Goal: Task Accomplishment & Management: Use online tool/utility

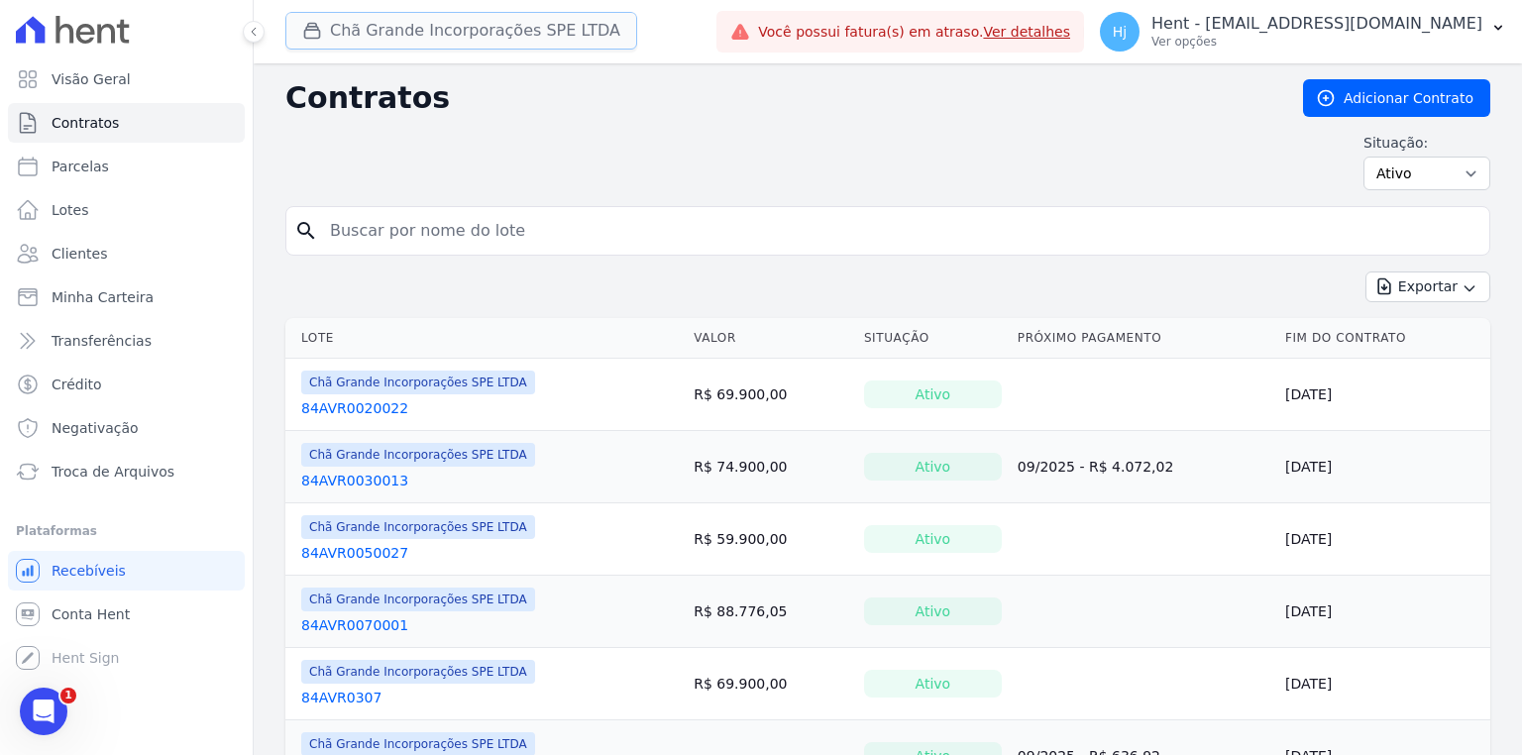
click at [353, 35] on button "Chã Grande Incorporações SPE LTDA" at bounding box center [461, 31] width 352 height 38
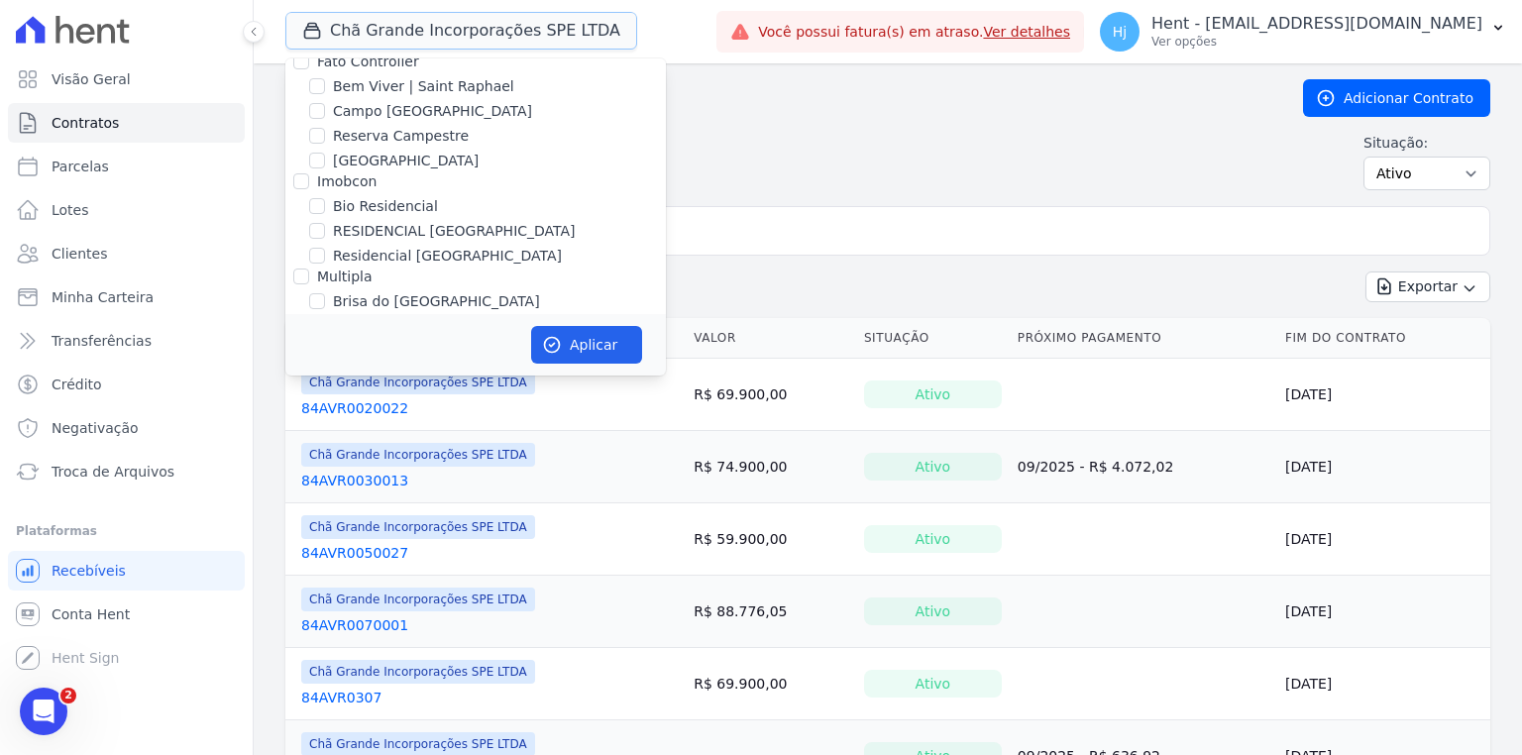
scroll to position [4281, 0]
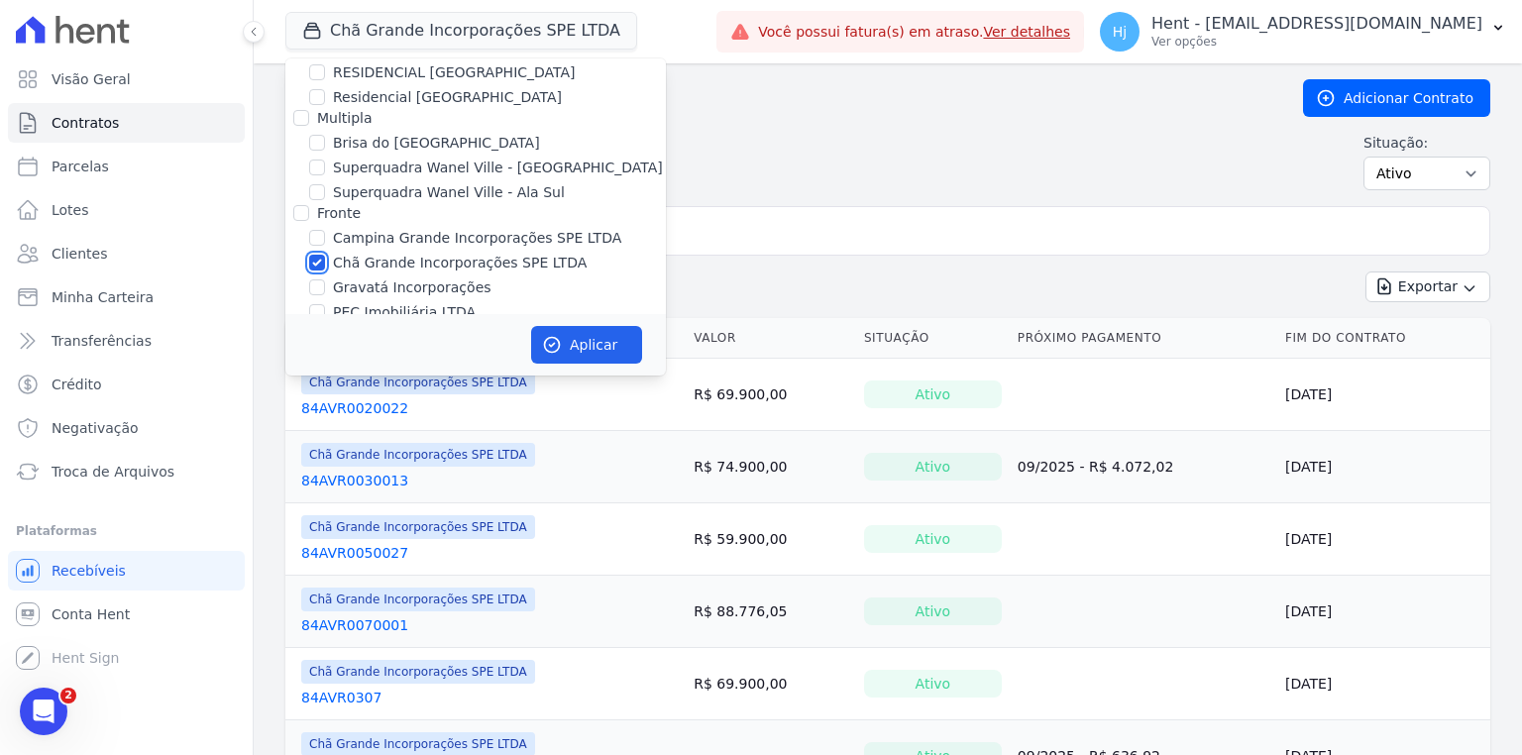
click at [312, 255] on input "Chã Grande Incorporações SPE LTDA" at bounding box center [317, 263] width 16 height 16
checkbox input "false"
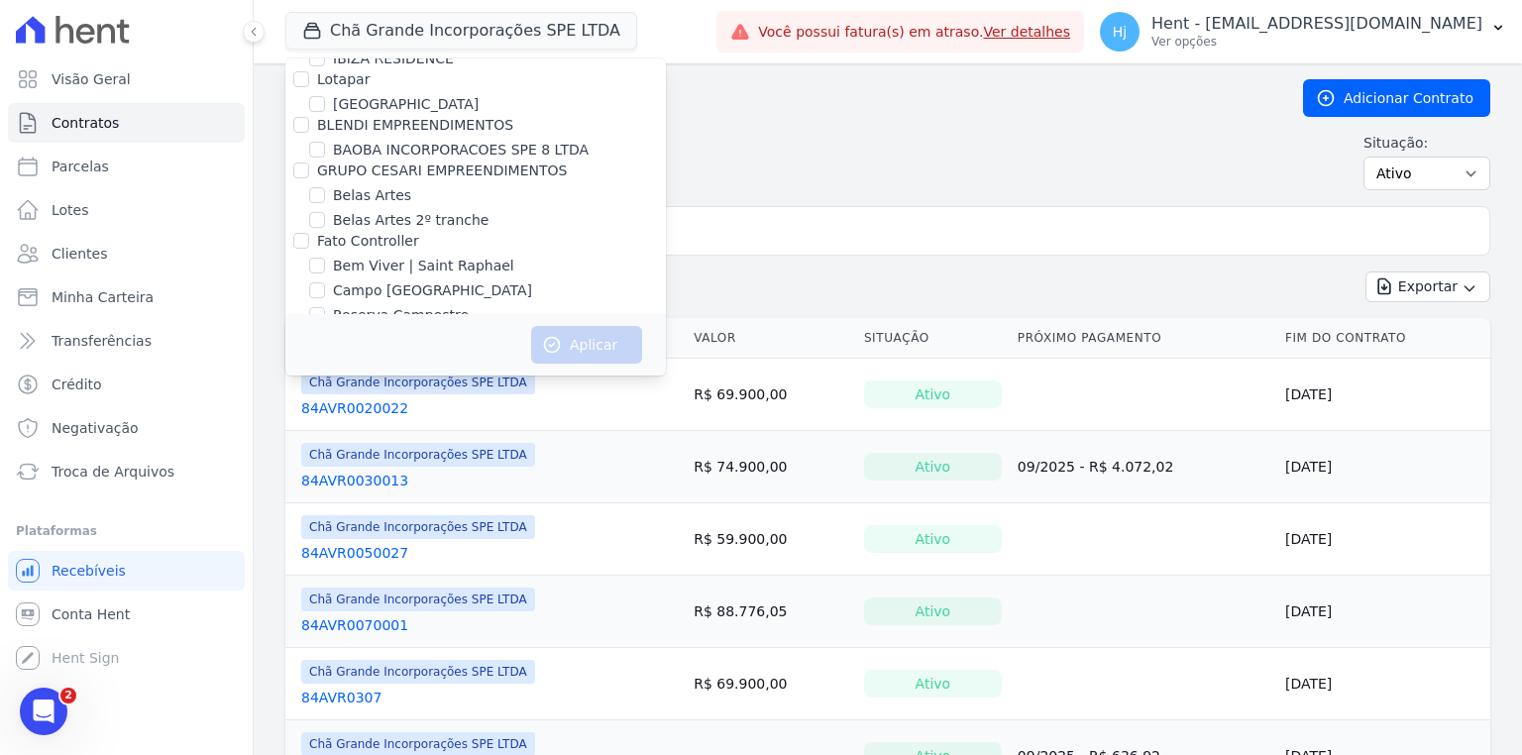
scroll to position [4372, 0]
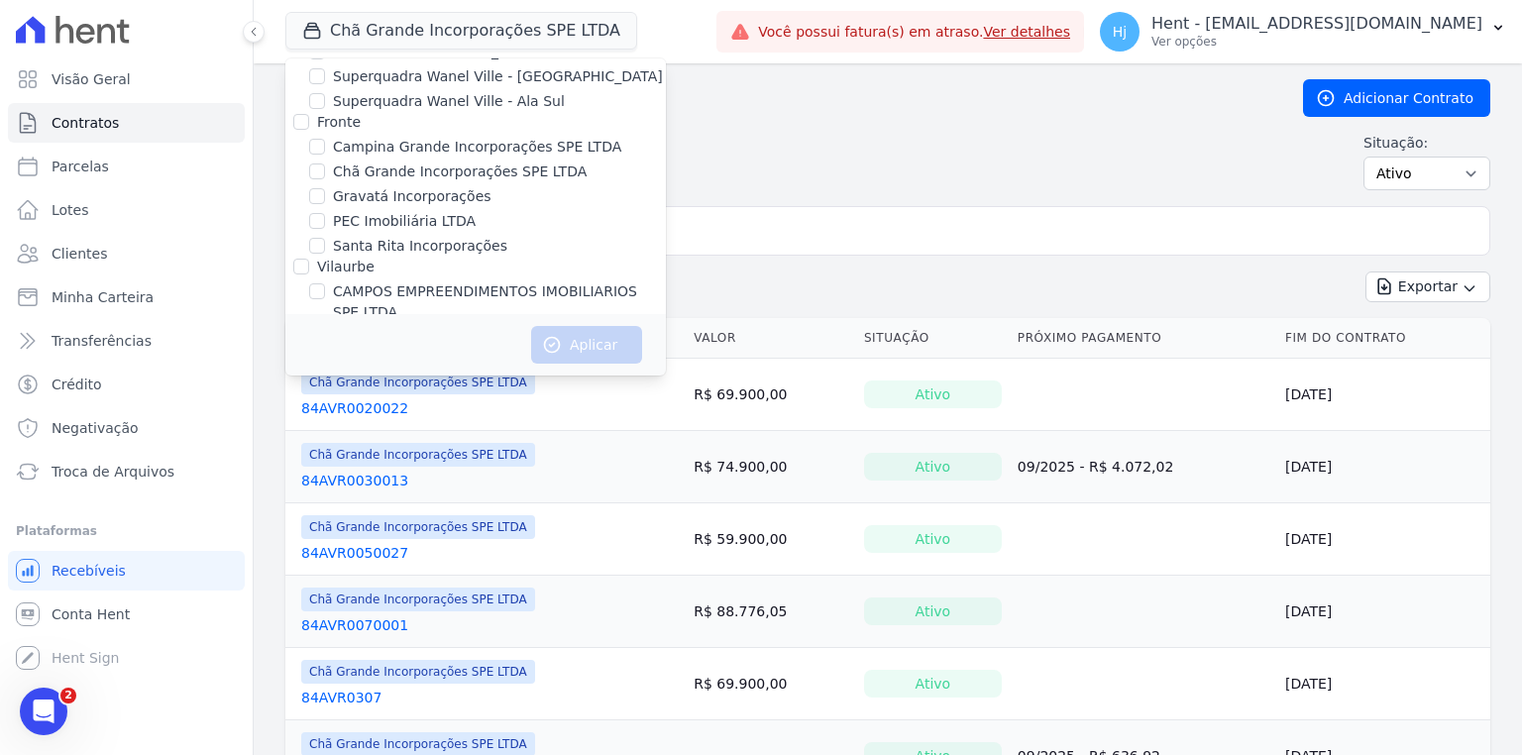
click at [544, 281] on label "CAMPOS EMPREENDIMENTOS IMOBILIARIOS SPE LTDA" at bounding box center [499, 302] width 333 height 42
click at [325, 283] on input "CAMPOS EMPREENDIMENTOS IMOBILIARIOS SPE LTDA" at bounding box center [317, 291] width 16 height 16
checkbox input "true"
click at [592, 349] on button "Aplicar" at bounding box center [586, 345] width 111 height 38
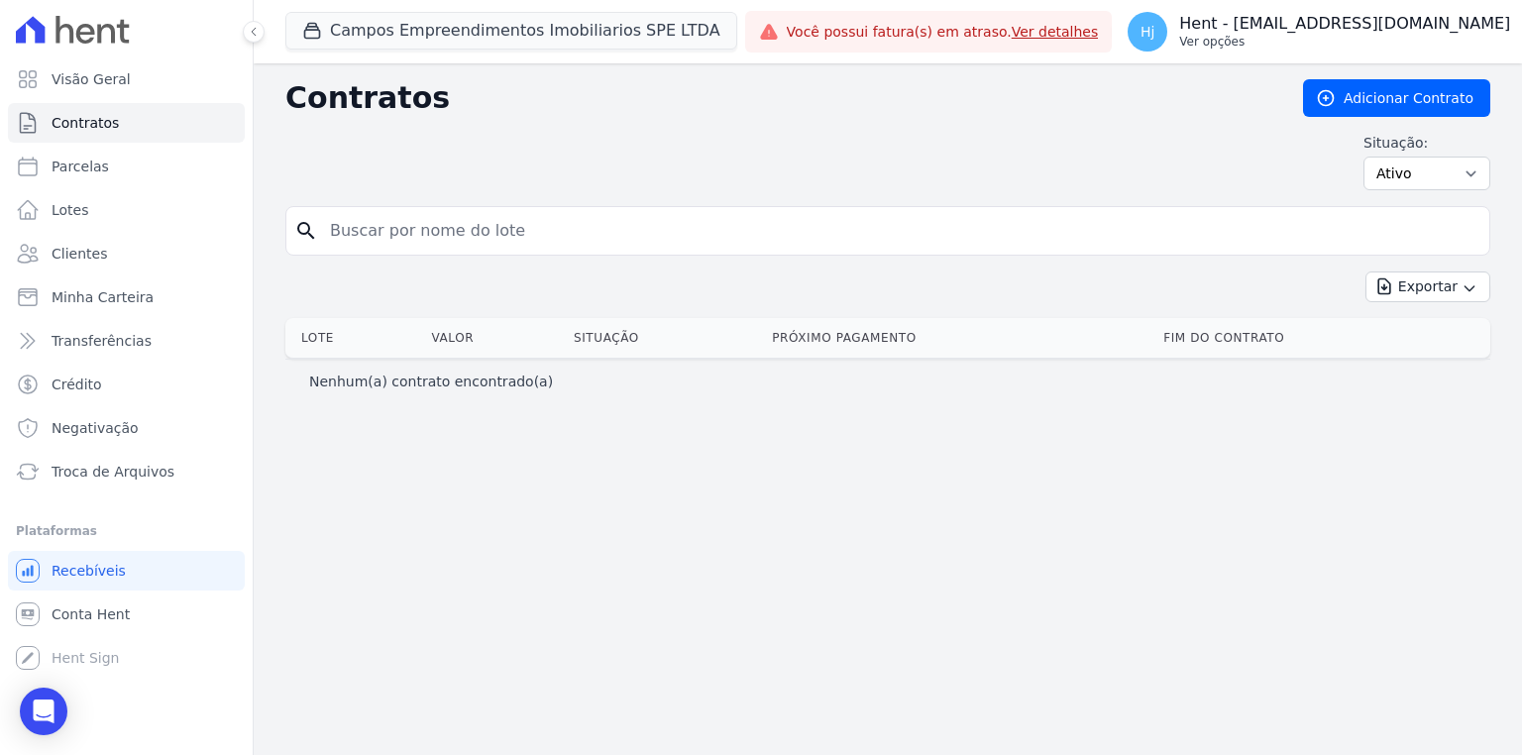
click at [1375, 33] on p "Hent - [EMAIL_ADDRESS][DOMAIN_NAME]" at bounding box center [1344, 24] width 331 height 20
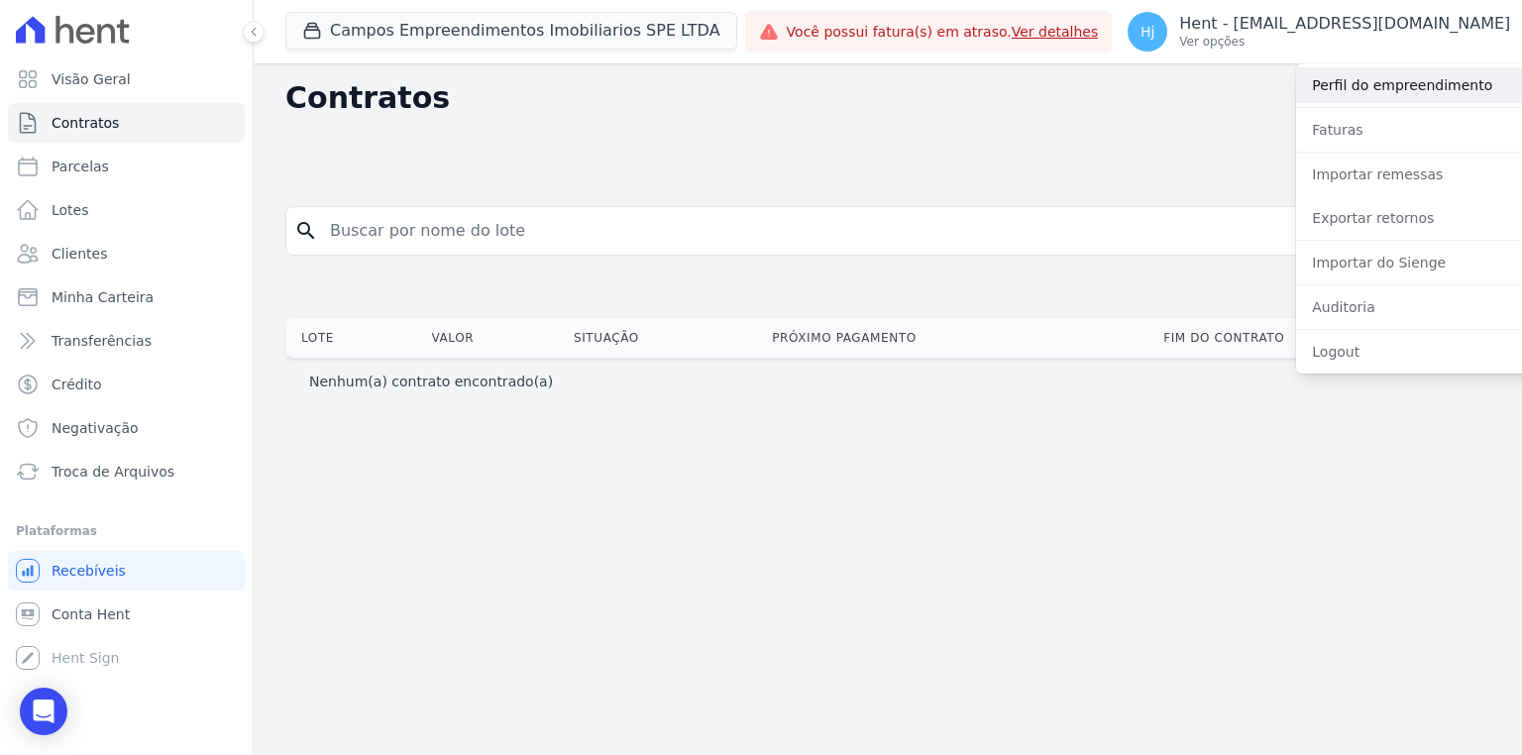
click at [1359, 95] on link "Perfil do empreendimento" at bounding box center [1423, 85] width 254 height 36
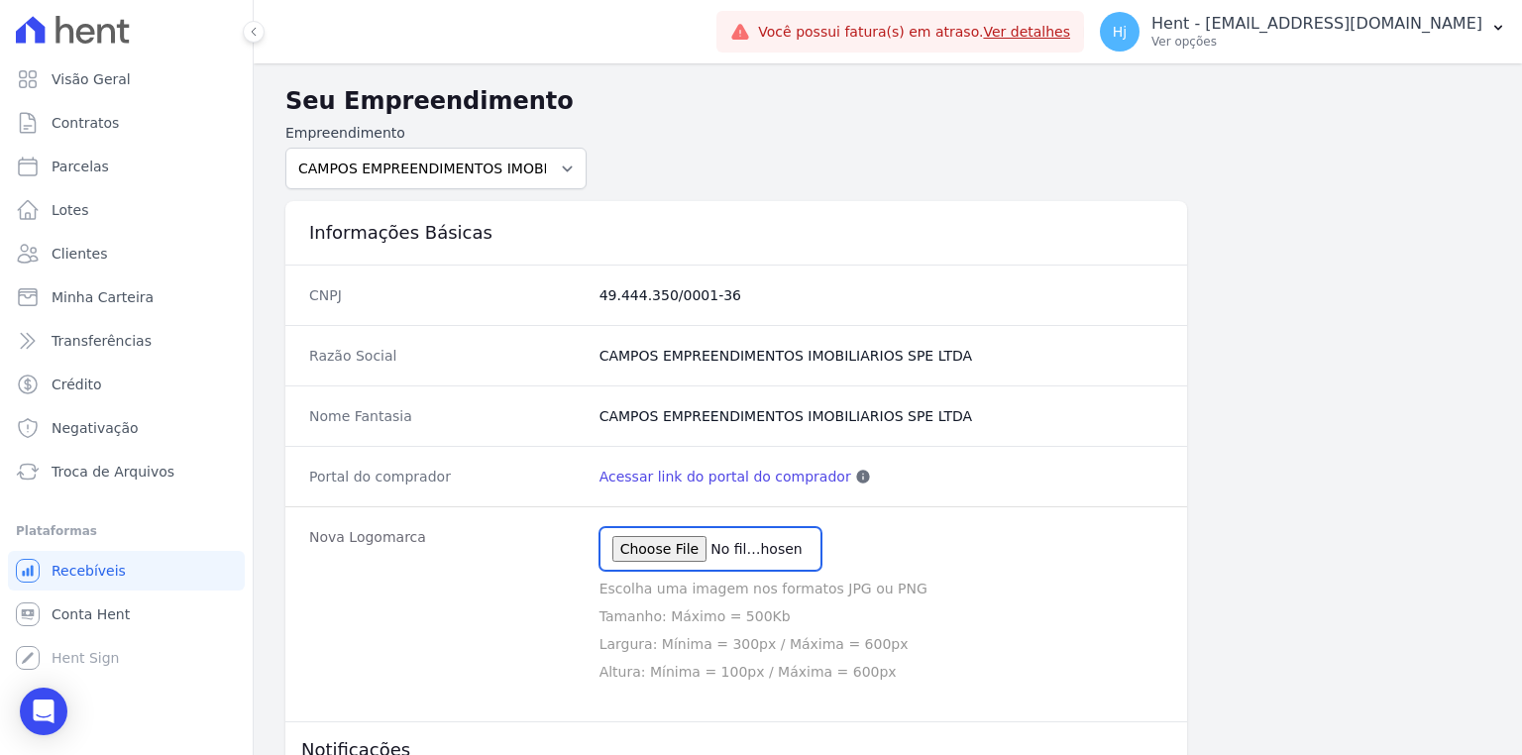
click at [689, 551] on input "file" at bounding box center [710, 549] width 222 height 44
type input "C:\fakepath\LOGO-CAMPOS-VERDE-E-LARANJA.png"
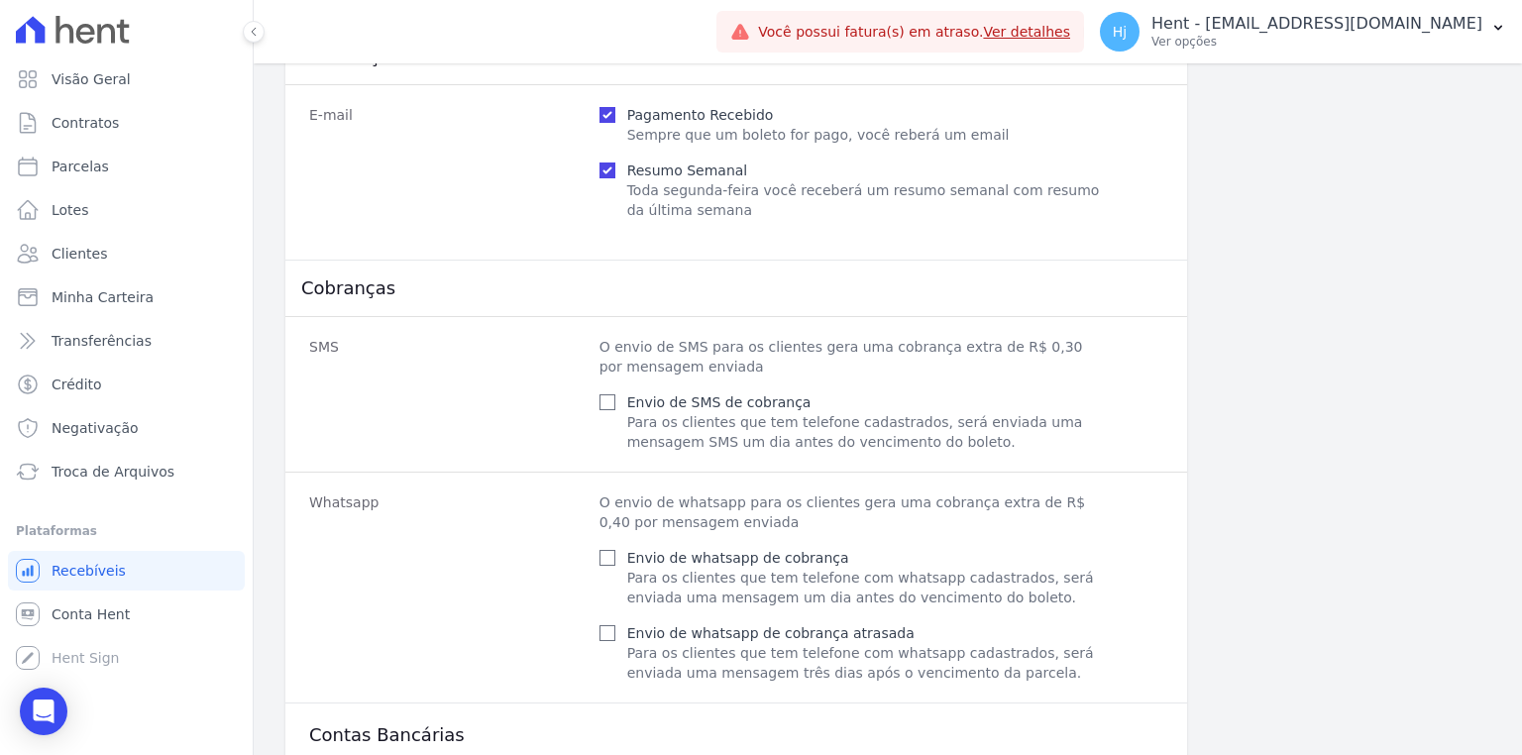
scroll to position [858, 0]
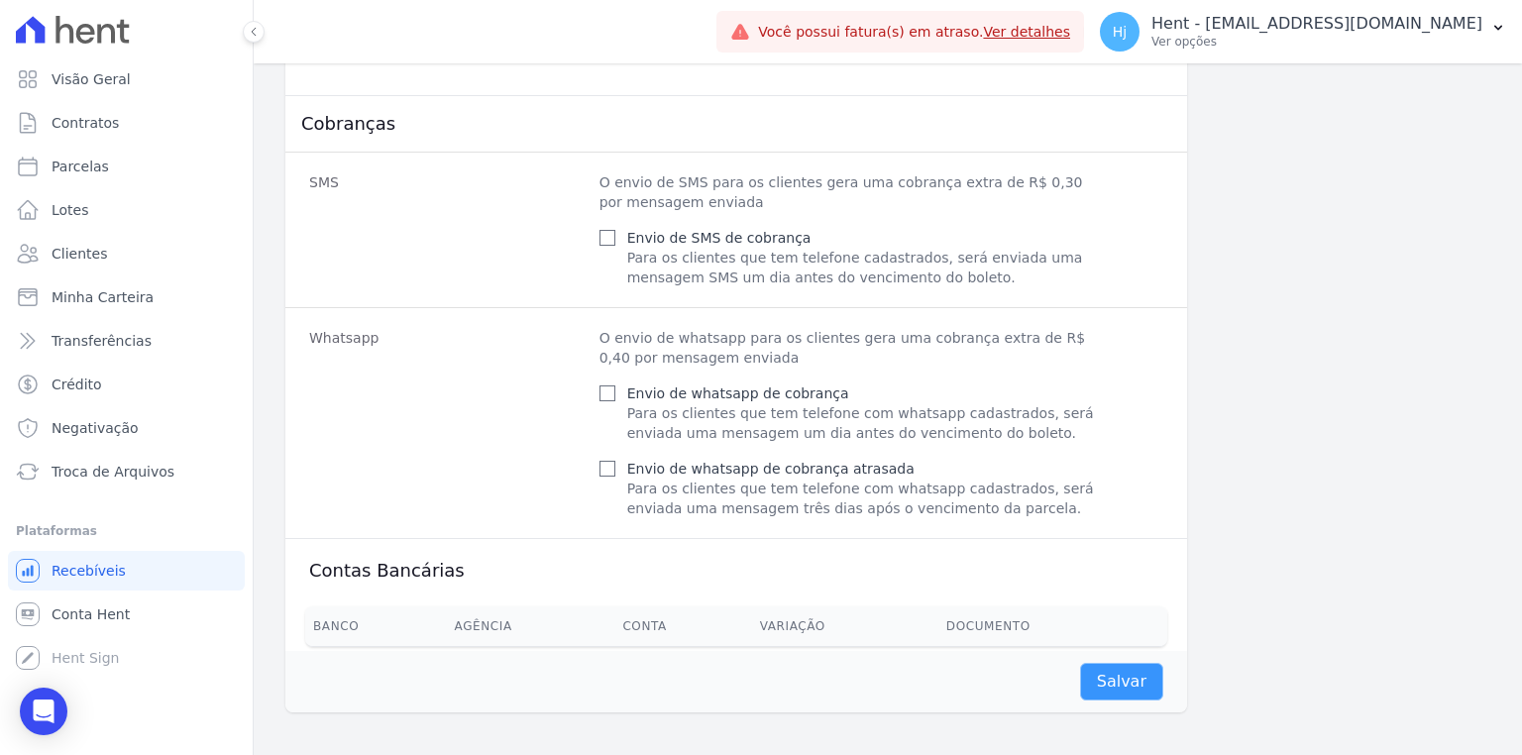
click at [1113, 691] on input "Salvar" at bounding box center [1121, 682] width 83 height 38
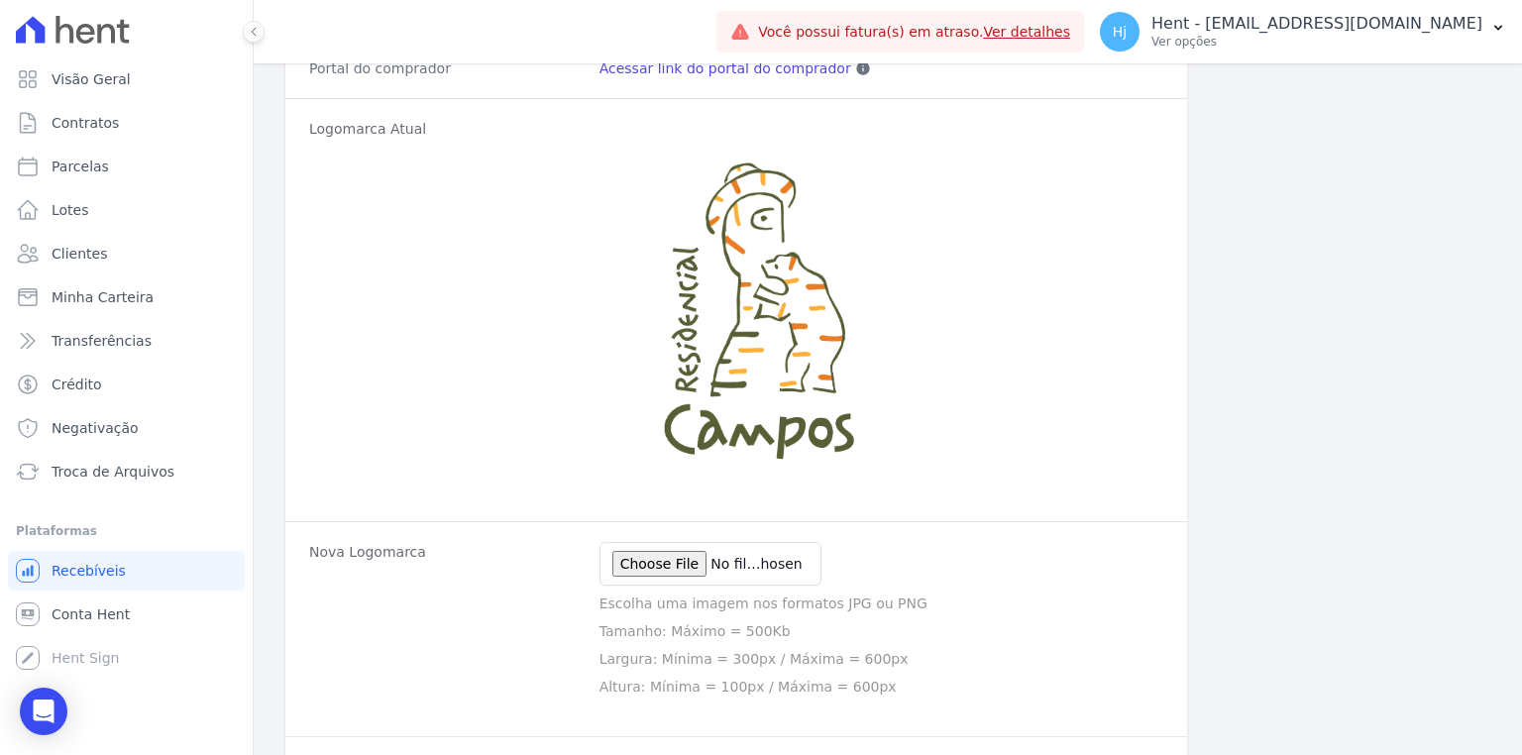
scroll to position [408, 0]
click at [92, 113] on span "Contratos" at bounding box center [85, 123] width 67 height 20
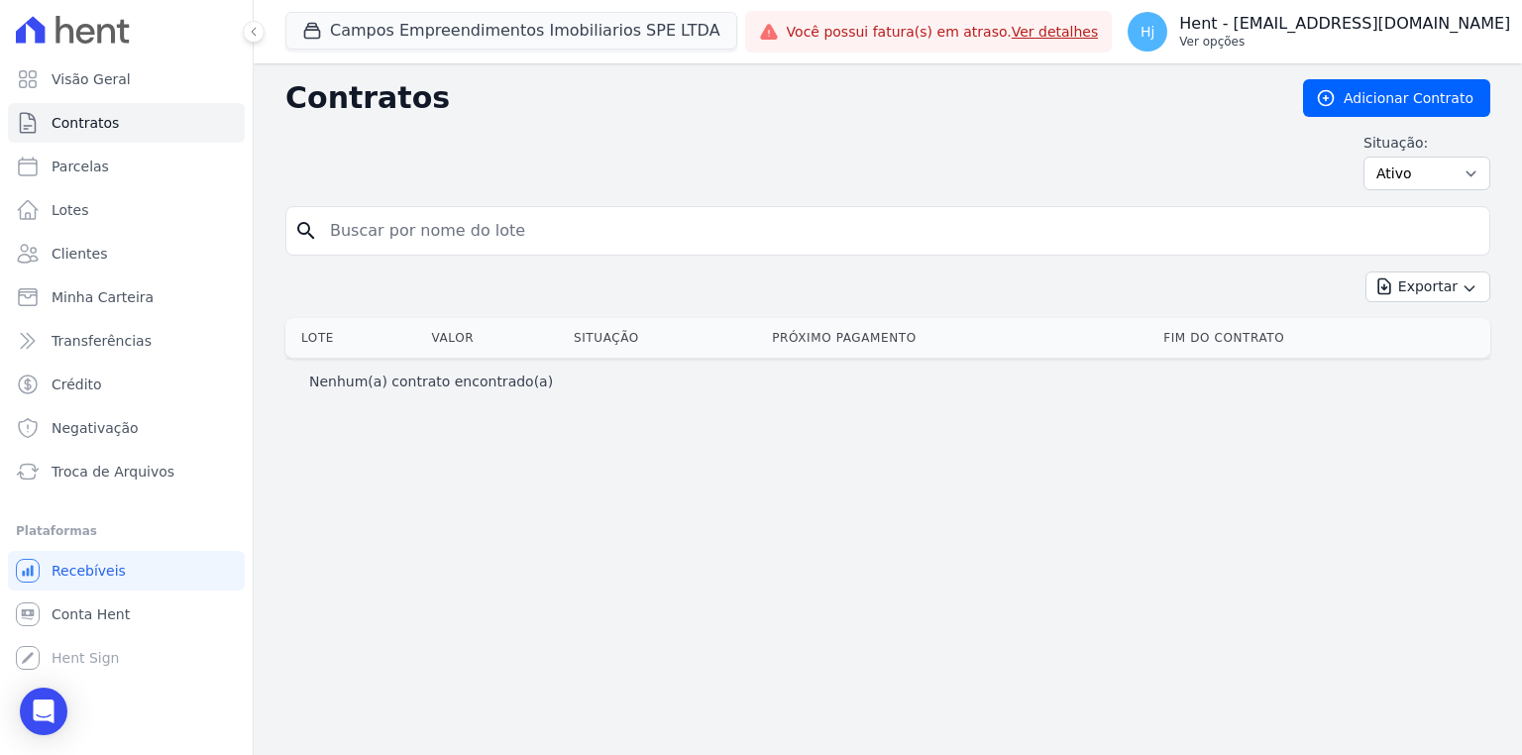
click at [1446, 33] on p "Hent - [EMAIL_ADDRESS][DOMAIN_NAME]" at bounding box center [1344, 24] width 331 height 20
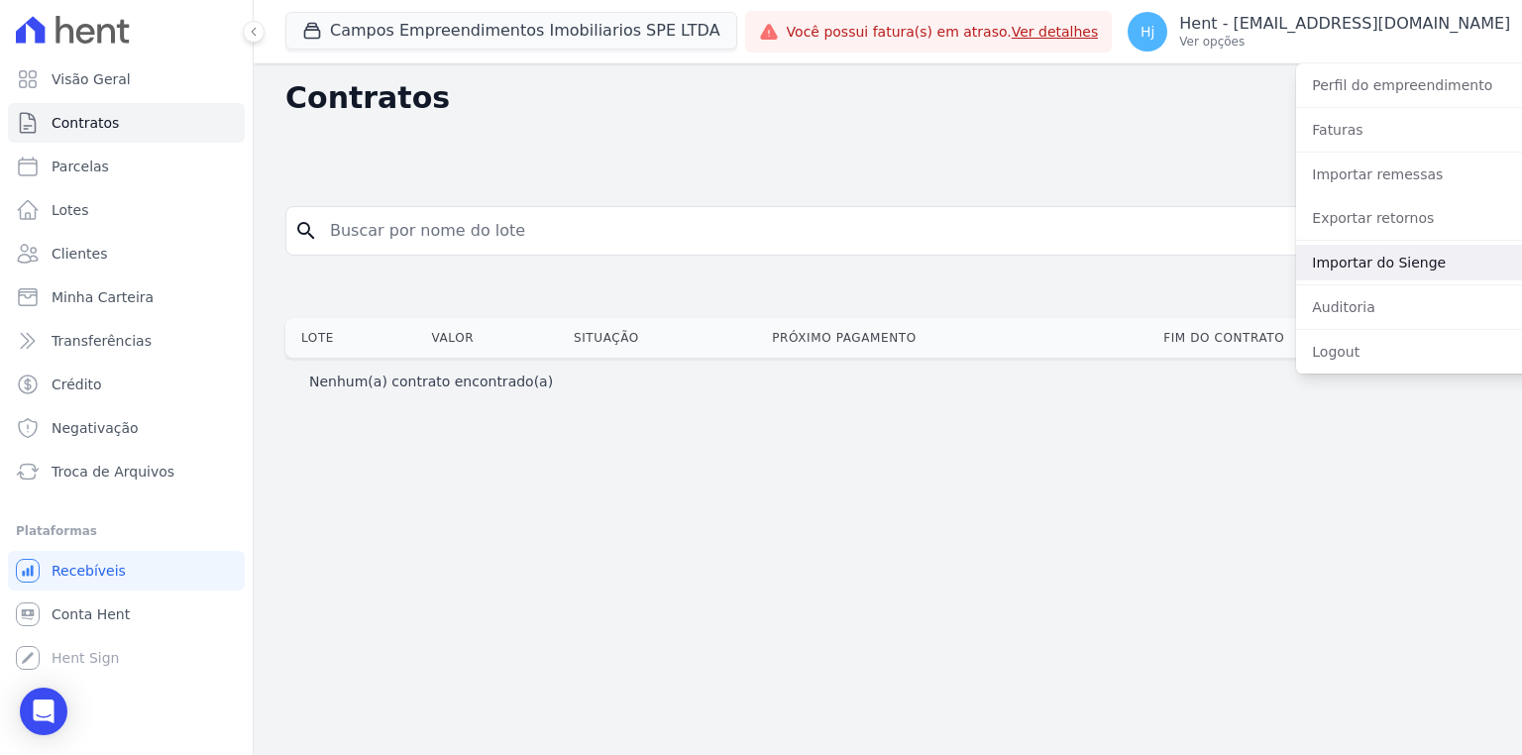
click at [1365, 264] on link "Importar do Sienge" at bounding box center [1423, 263] width 254 height 36
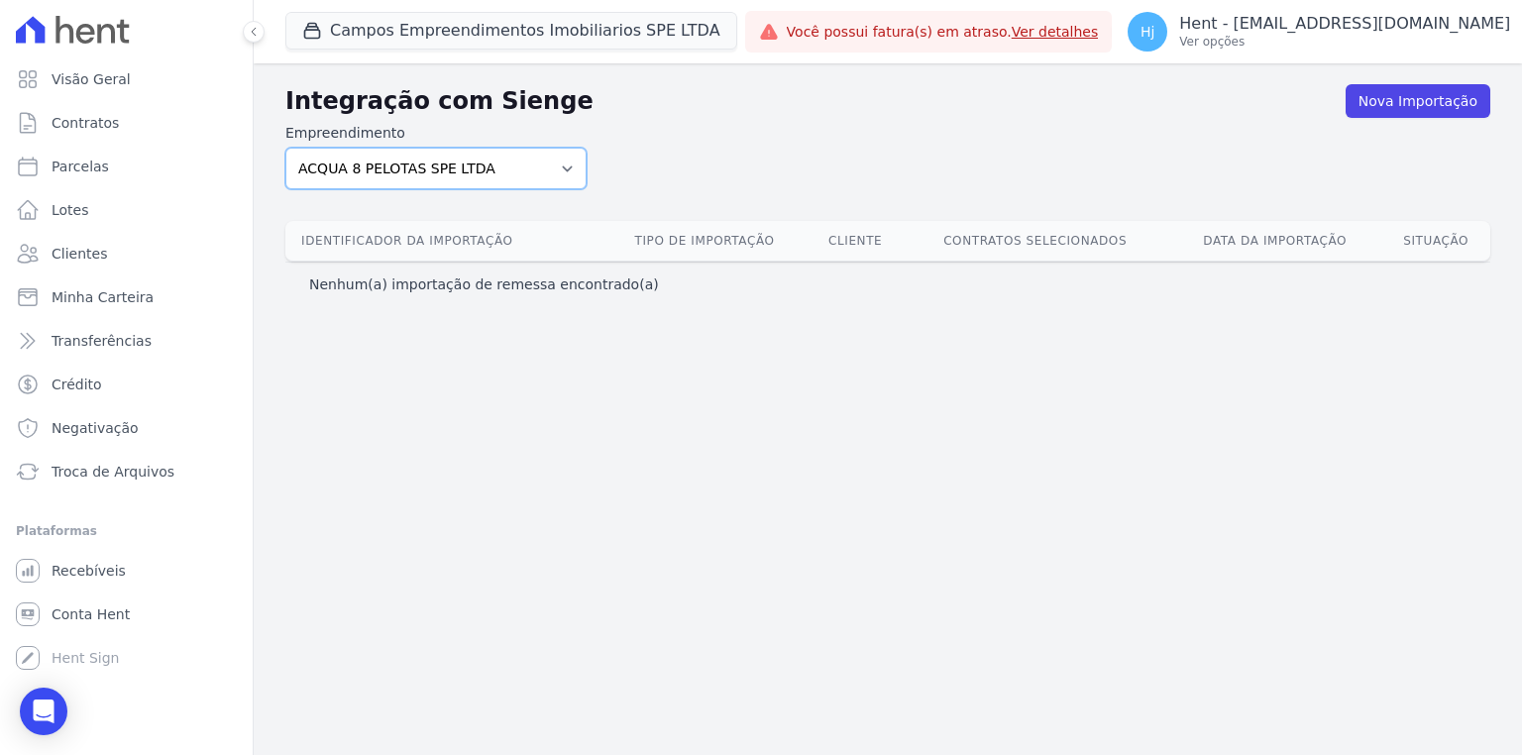
click at [401, 178] on select "ACQUA 8 PELOTAS SPE LTDA ACQUA 8 PELOTAS SPE LTDA II ACQUA LIFE CLUB Administra…" at bounding box center [435, 169] width 301 height 42
select select "6e5db3cf-8cb1-48a2-88d4-c6083ce2edc6"
click at [285, 148] on select "ACQUA 8 PELOTAS SPE LTDA ACQUA 8 PELOTAS SPE LTDA II ACQUA LIFE CLUB Administra…" at bounding box center [435, 169] width 301 height 42
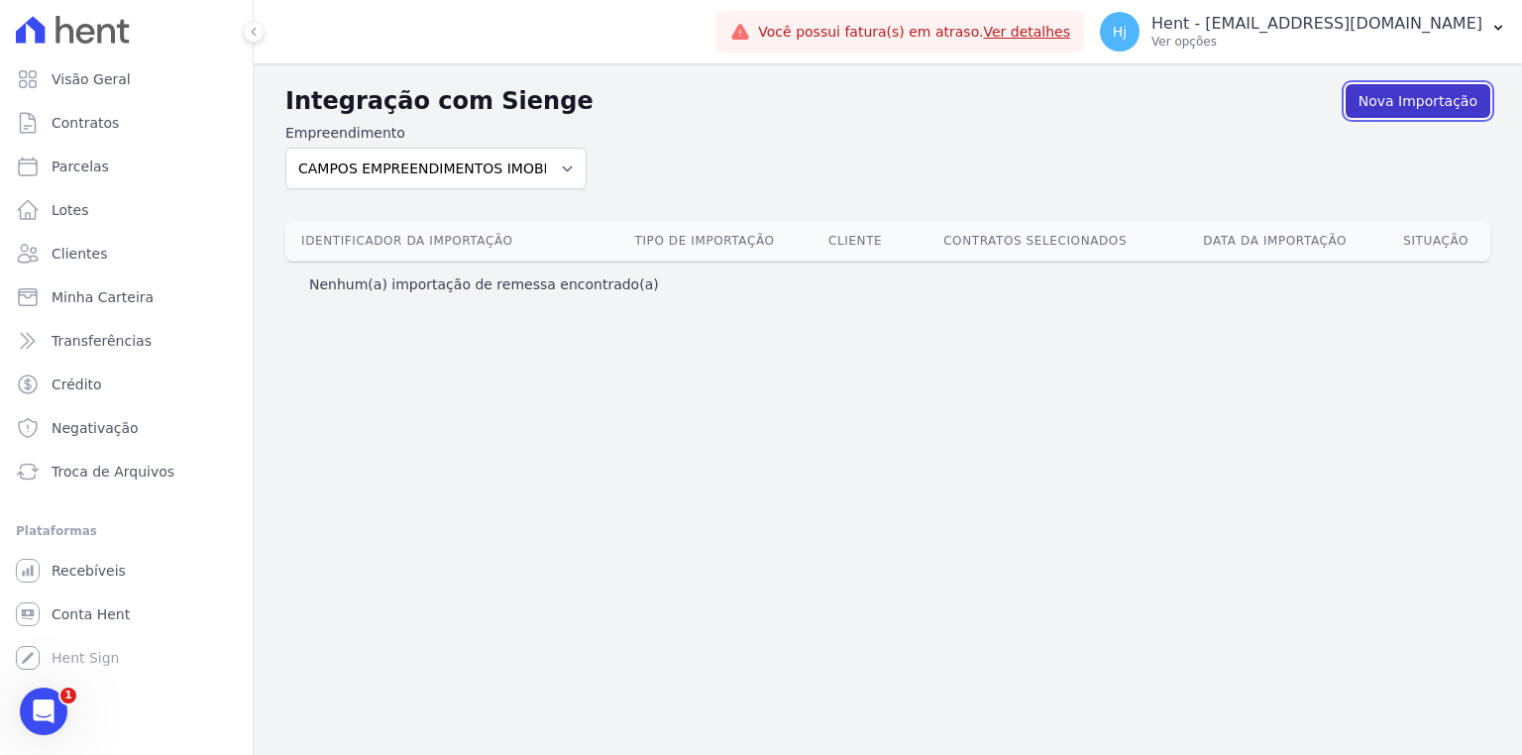
click at [1415, 97] on link "Nova Importação" at bounding box center [1418, 101] width 145 height 34
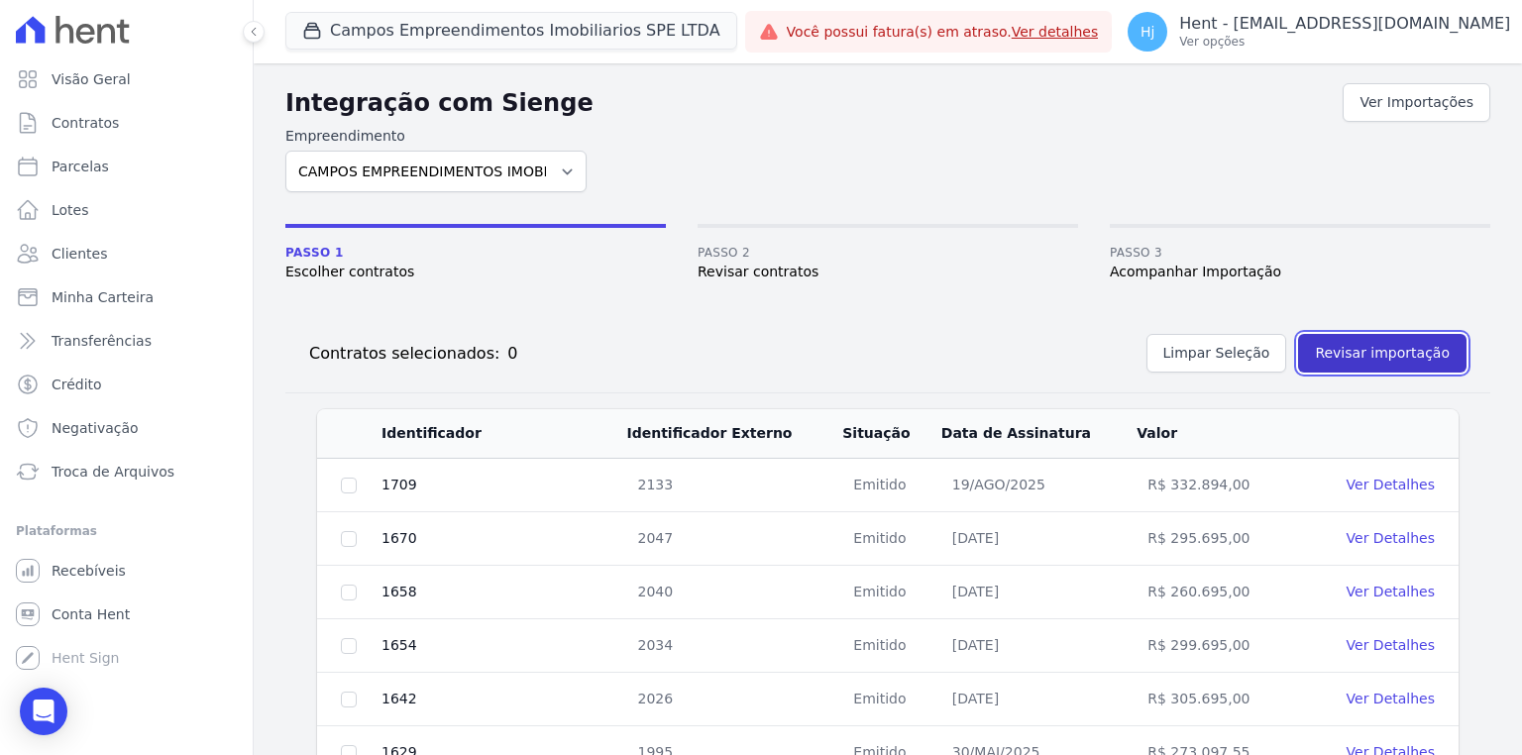
click at [1387, 348] on button "Revisar importação" at bounding box center [1382, 353] width 168 height 39
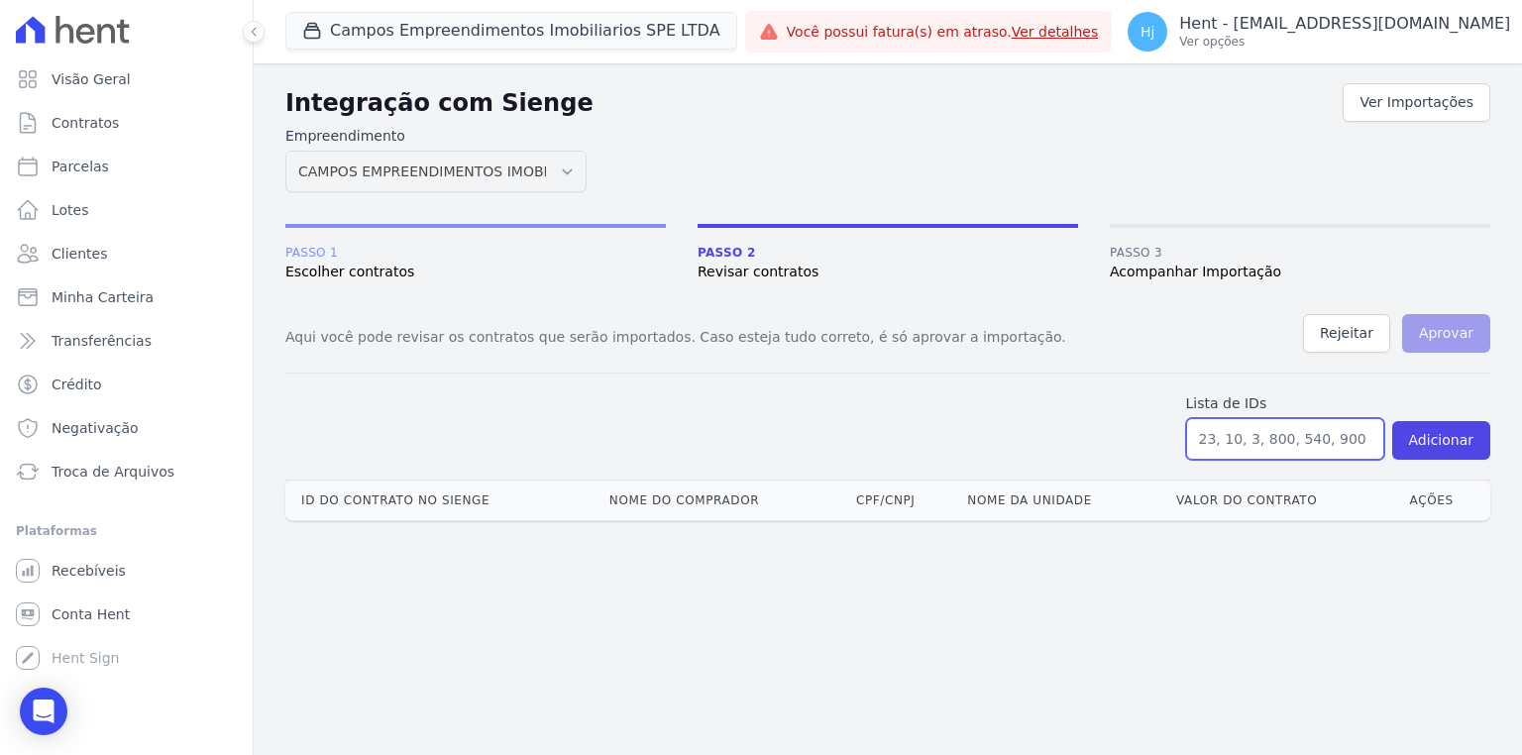
click at [1219, 440] on input "text" at bounding box center [1285, 439] width 198 height 42
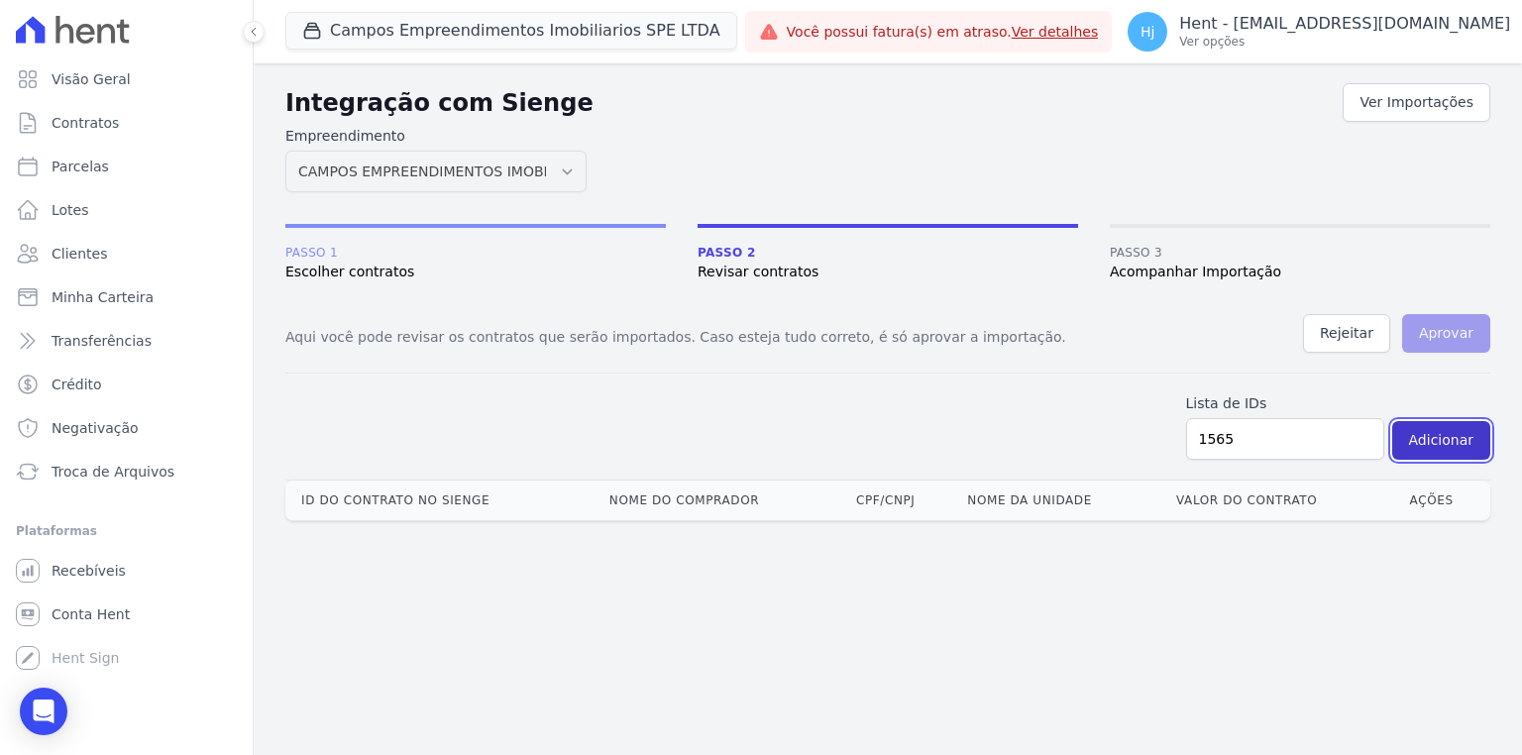
click at [1438, 428] on button "Adicionar" at bounding box center [1441, 440] width 98 height 39
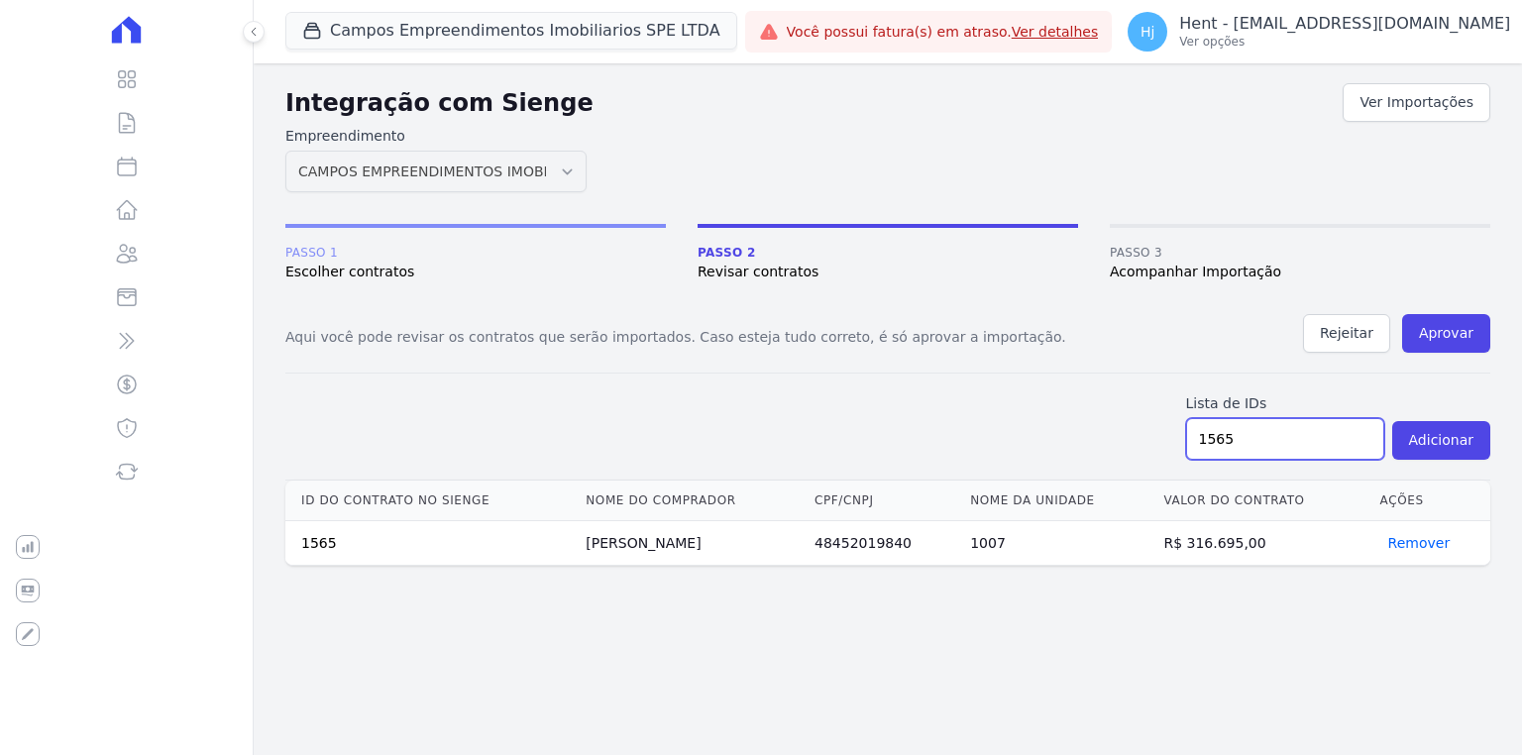
click at [1296, 420] on input "1565" at bounding box center [1285, 439] width 198 height 42
type input "1565,1560,1576,"
drag, startPoint x: 1330, startPoint y: 444, endPoint x: 1019, endPoint y: 432, distance: 311.4
click at [1019, 432] on form "Lista de IDs 1565,1560,1576, Adicionar" at bounding box center [887, 427] width 1205 height 107
click at [1230, 432] on input "text" at bounding box center [1285, 439] width 198 height 42
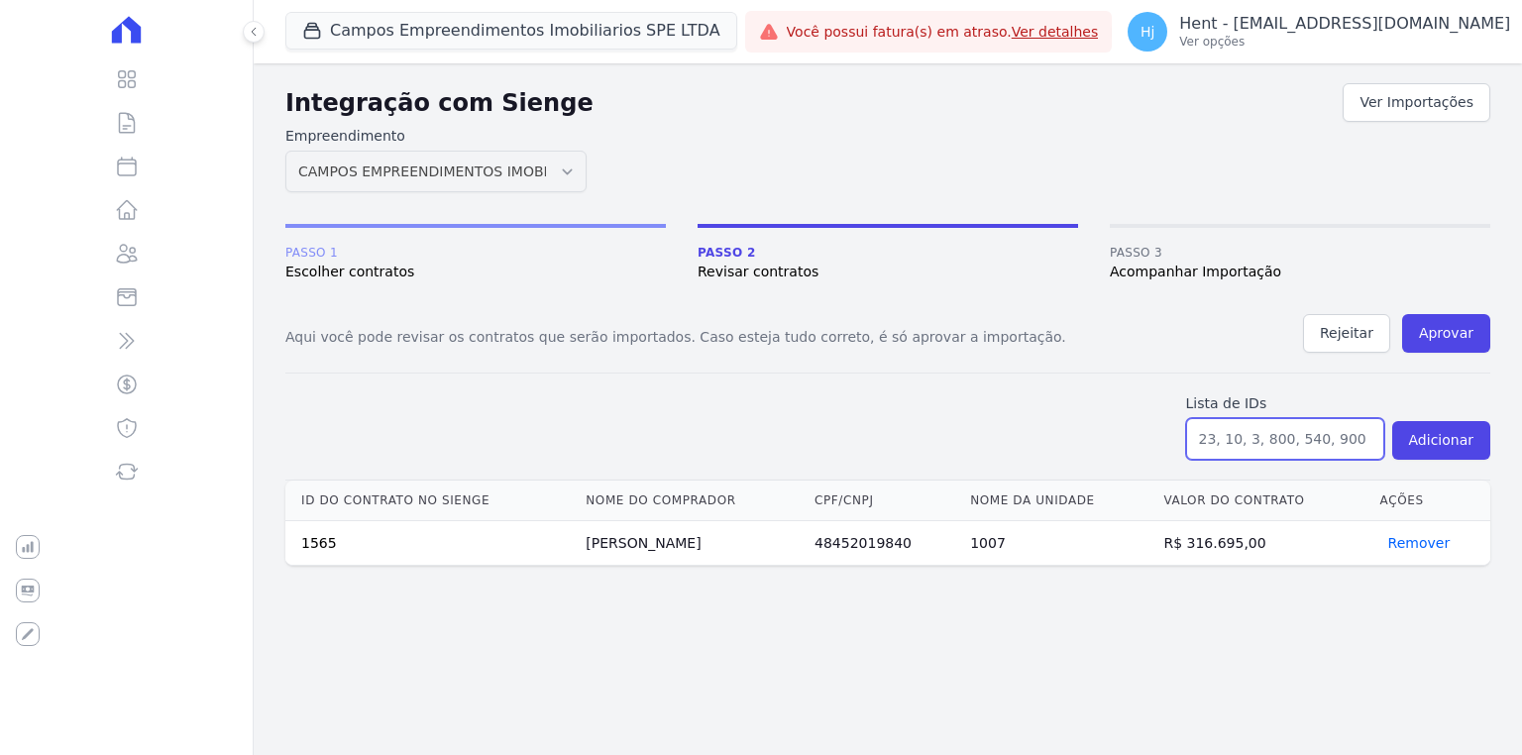
paste input "1565,1560,1576,1569,1590,1597,1603,1629,1642,1654,1658,1670,1709"
type input "1565,1560,1576,1569,1590,1597,1603,1629,1642,1654,1658,1670,1709"
click at [1447, 444] on button "Adicionar" at bounding box center [1441, 440] width 98 height 39
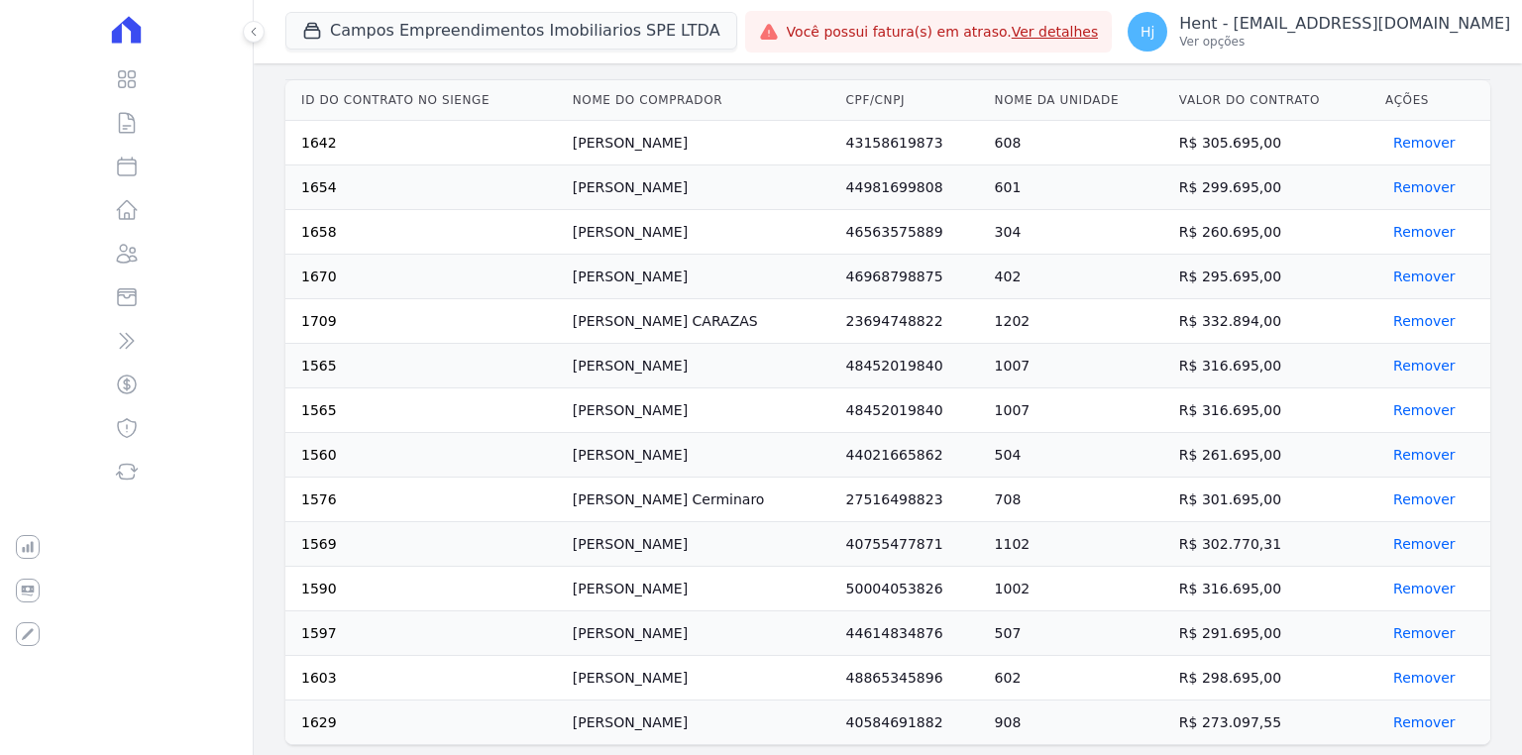
scroll to position [4, 0]
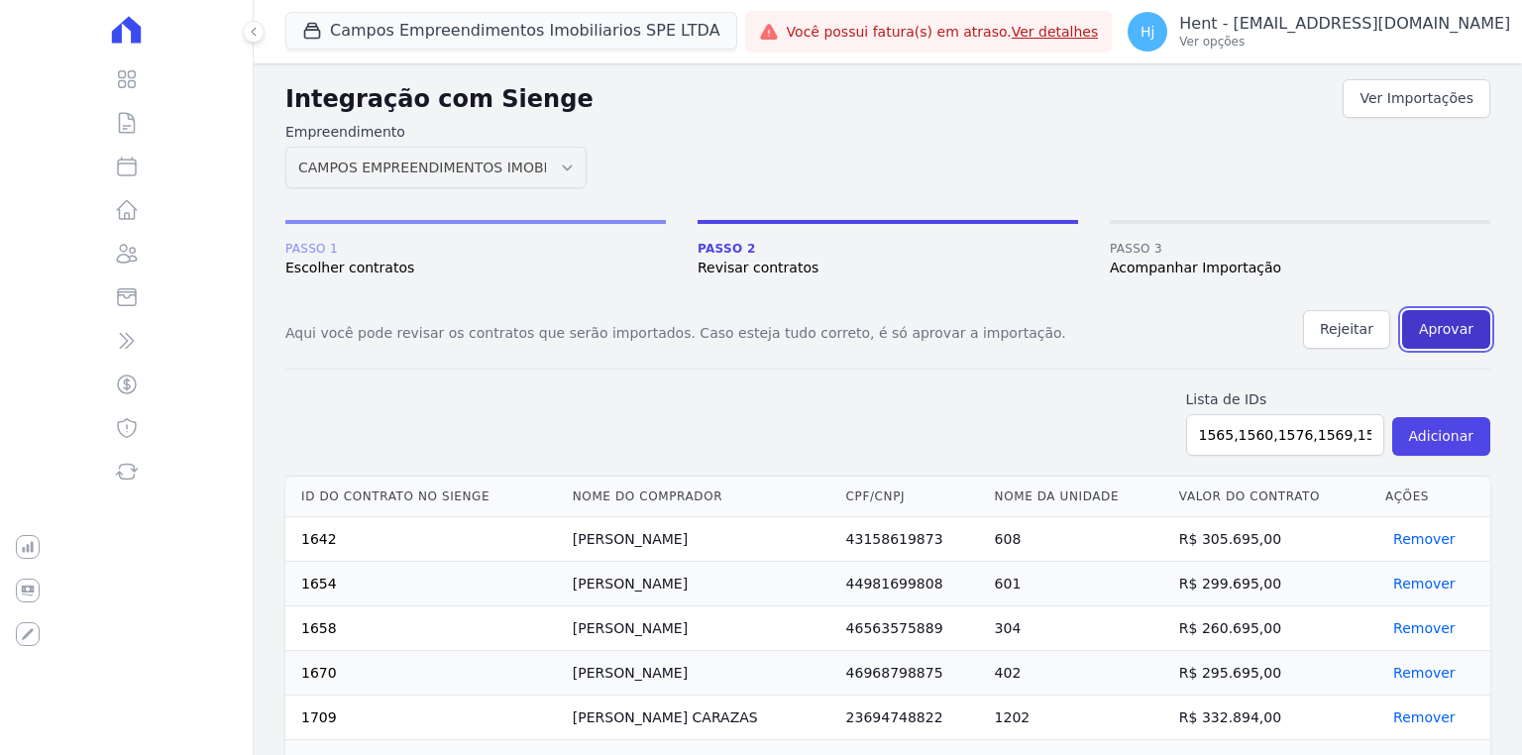
click at [1430, 337] on button "Aprovar" at bounding box center [1446, 329] width 88 height 39
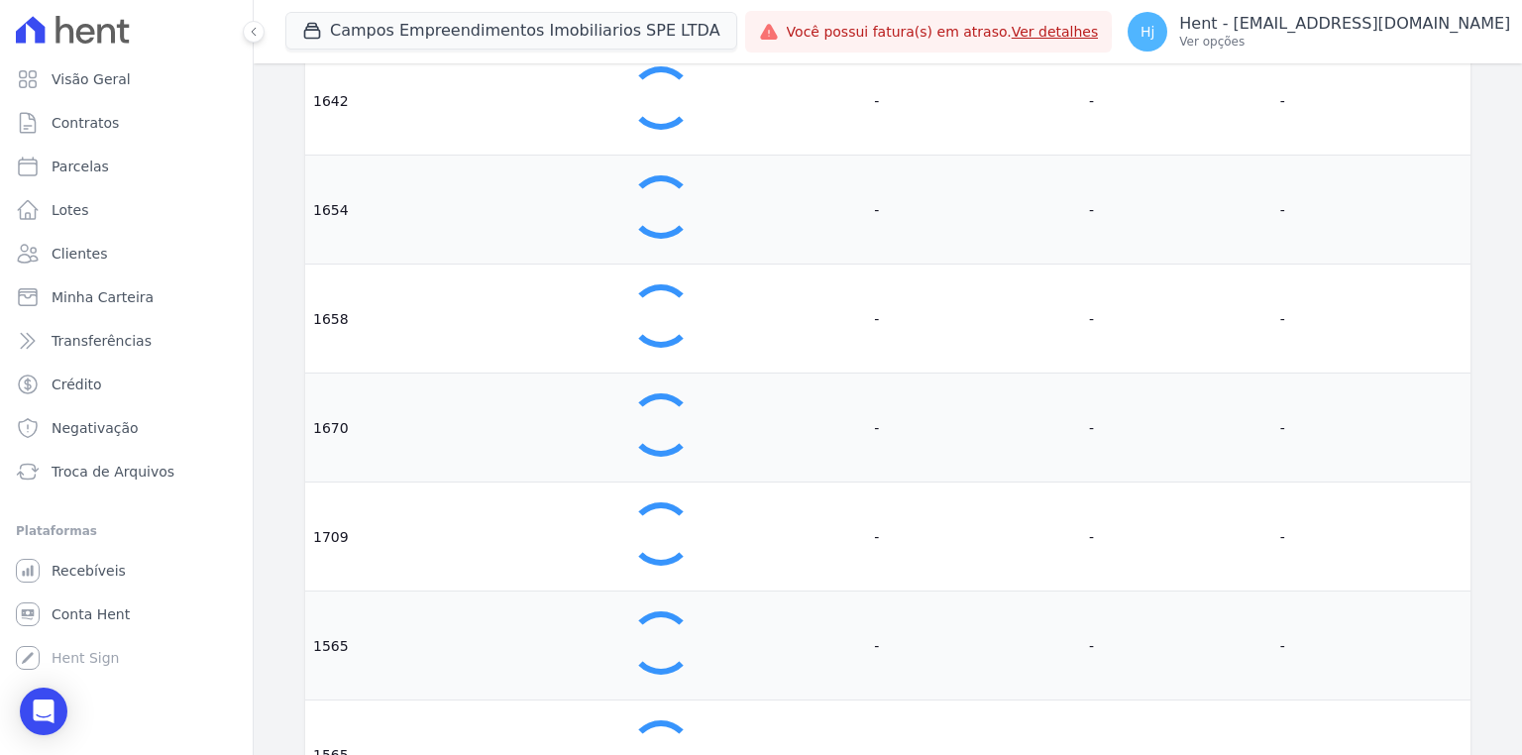
scroll to position [634, 0]
